Goal: Find specific page/section: Find specific page/section

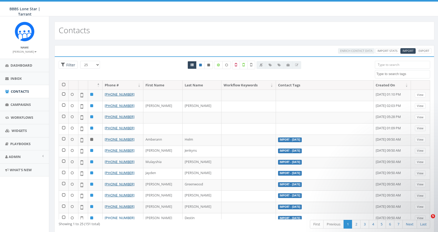
select select
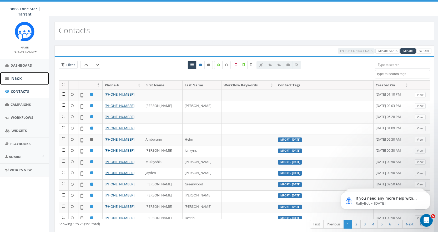
click at [14, 77] on span "Inbox" at bounding box center [16, 78] width 11 height 5
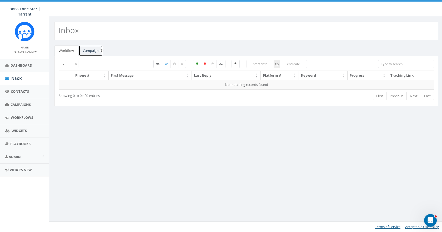
click at [90, 50] on link "Campaign" at bounding box center [91, 50] width 24 height 11
click at [19, 102] on span "Campaigns" at bounding box center [21, 104] width 20 height 5
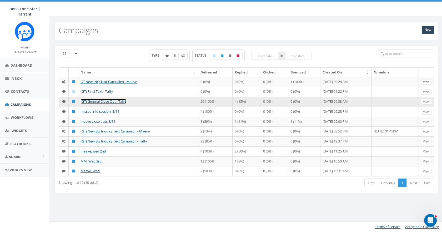
click at [101, 103] on link "(GT) General Close Out - Taffy" at bounding box center [103, 101] width 46 height 5
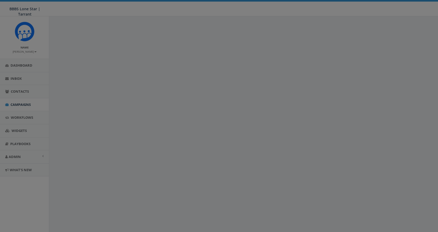
select select
